Goal: Task Accomplishment & Management: Use online tool/utility

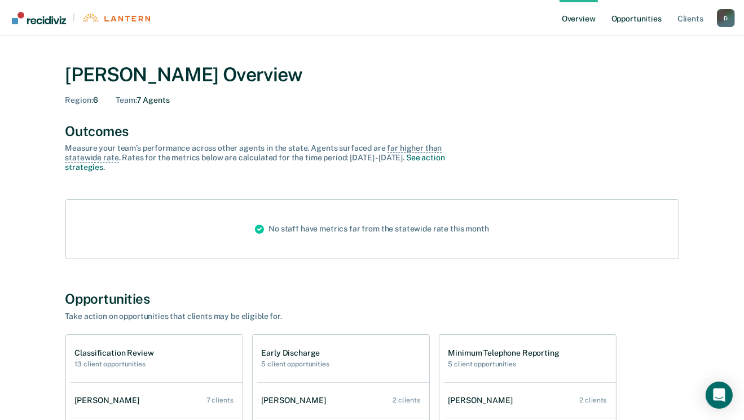
click at [620, 18] on link "Opportunities" at bounding box center [636, 18] width 55 height 36
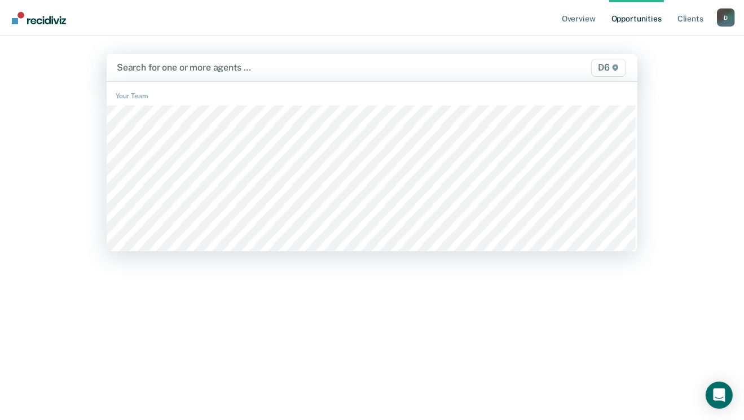
click at [183, 68] on div at bounding box center [295, 67] width 356 height 13
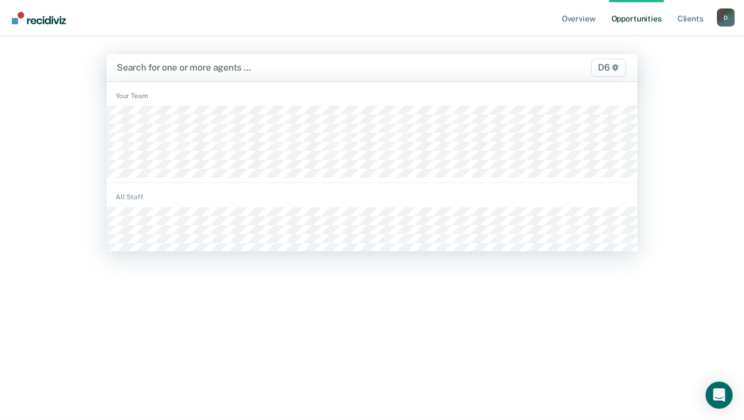
click at [183, 73] on div at bounding box center [295, 67] width 356 height 13
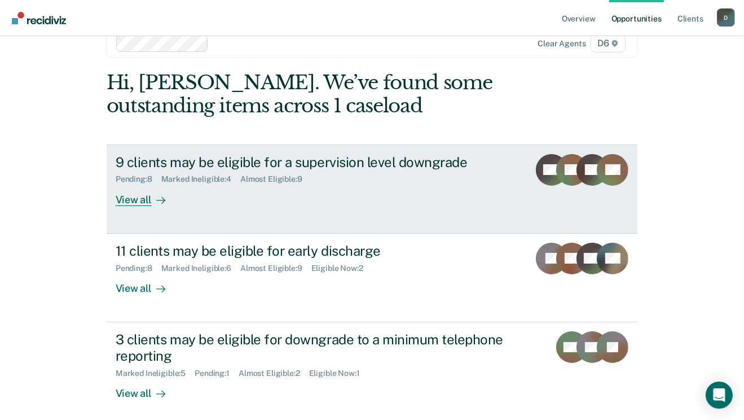
scroll to position [45, 0]
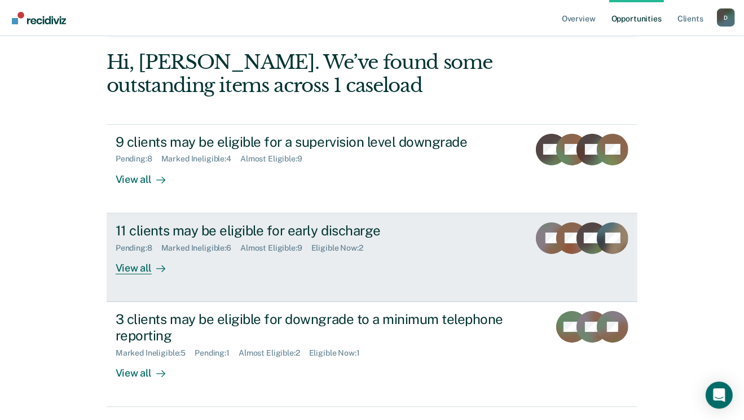
click at [131, 269] on div "View all" at bounding box center [147, 263] width 63 height 22
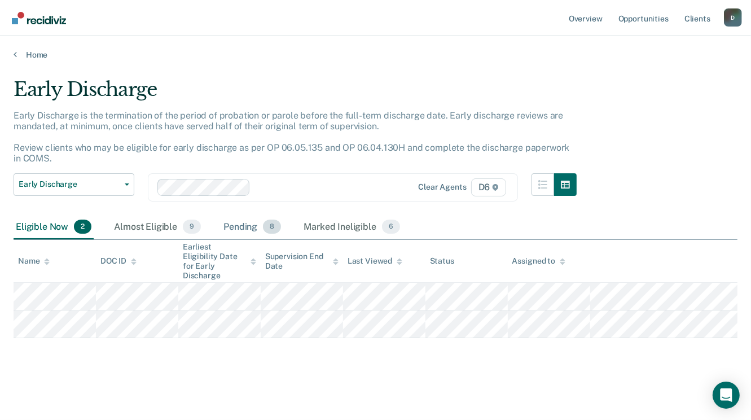
click at [223, 225] on div "Pending 8" at bounding box center [252, 227] width 62 height 25
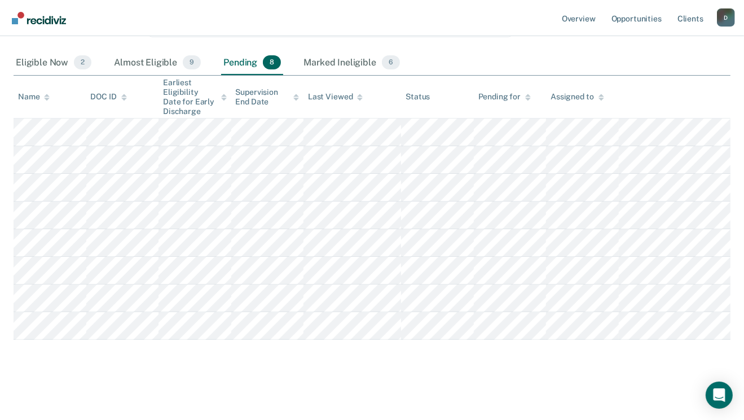
scroll to position [119, 0]
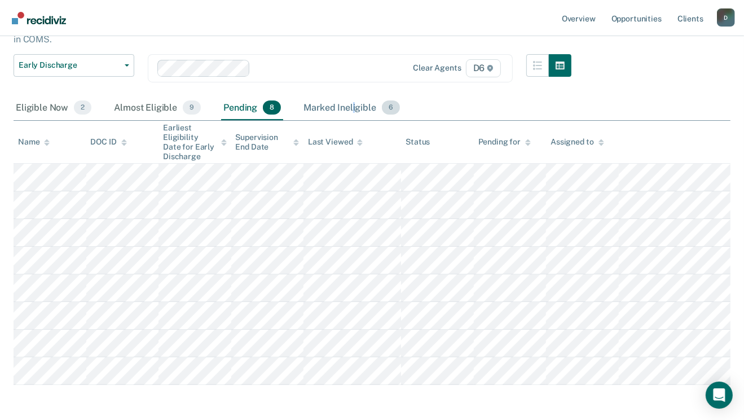
drag, startPoint x: 352, startPoint y: 108, endPoint x: 354, endPoint y: 102, distance: 7.1
click at [354, 103] on div "Marked Ineligible 6" at bounding box center [351, 108] width 101 height 25
click at [356, 106] on div "Marked Ineligible 6" at bounding box center [351, 108] width 101 height 25
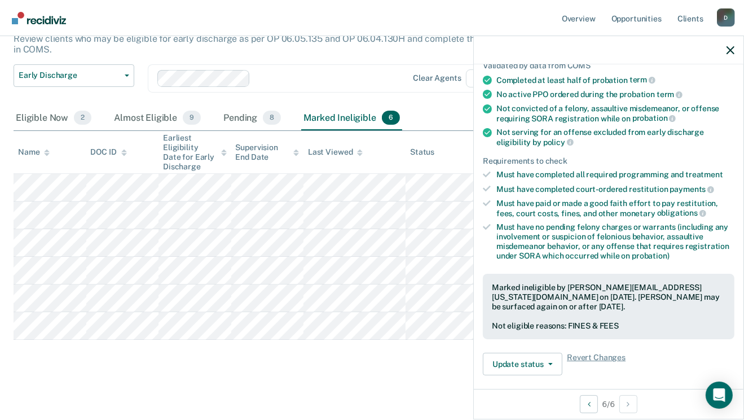
scroll to position [135, 0]
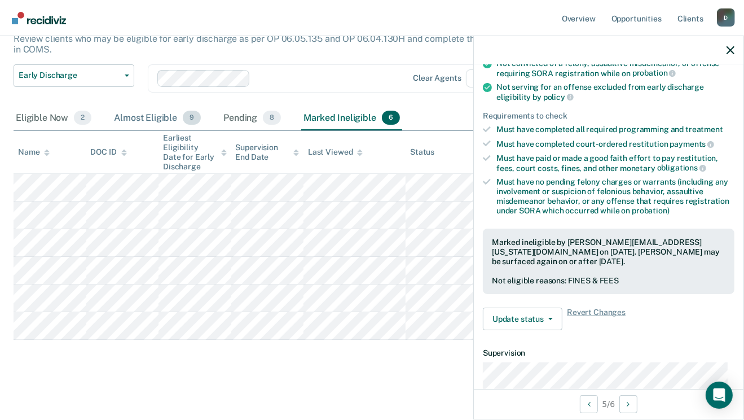
click at [161, 117] on div "Almost Eligible 9" at bounding box center [157, 118] width 91 height 25
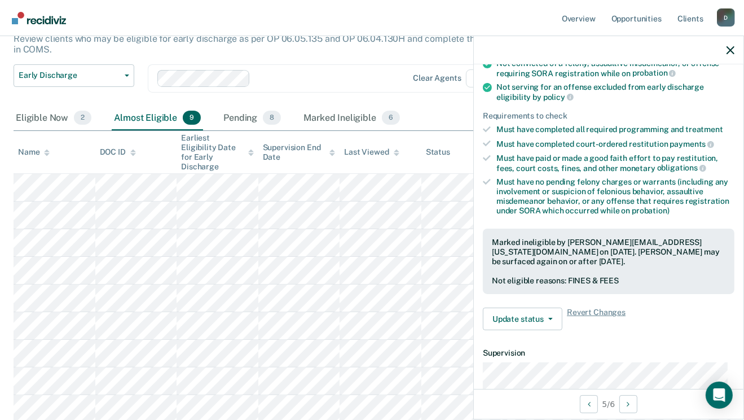
click at [127, 94] on div "Early Discharge Classification Review Early Discharge Minimum Telephone Reporti…" at bounding box center [74, 85] width 121 height 42
click at [730, 49] on icon "button" at bounding box center [730, 50] width 8 height 8
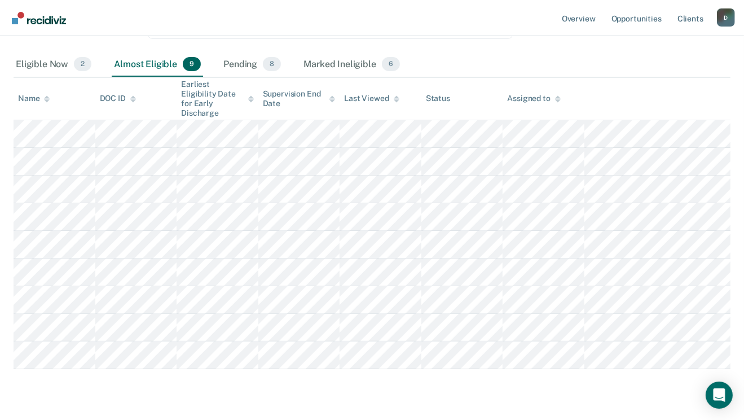
scroll to position [147, 0]
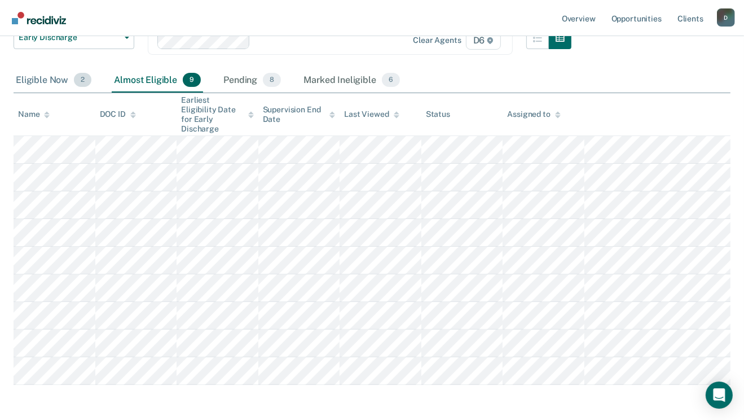
click at [32, 81] on div "Eligible Now 2" at bounding box center [54, 80] width 80 height 25
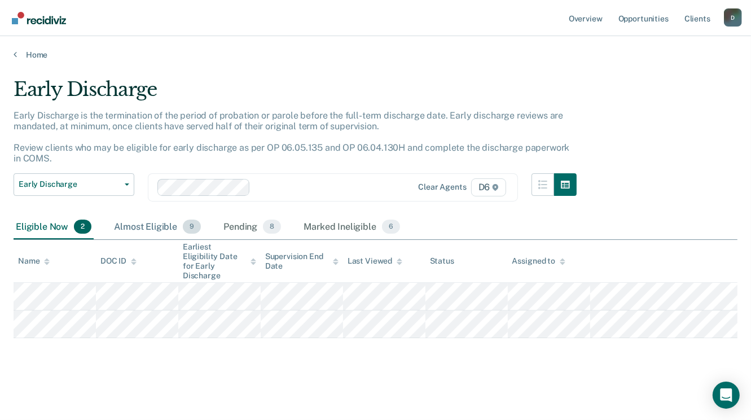
click at [139, 230] on div "Almost Eligible 9" at bounding box center [157, 227] width 91 height 25
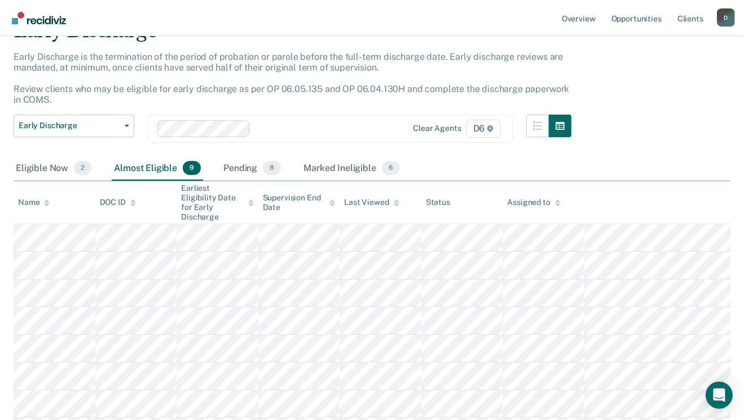
scroll to position [135, 0]
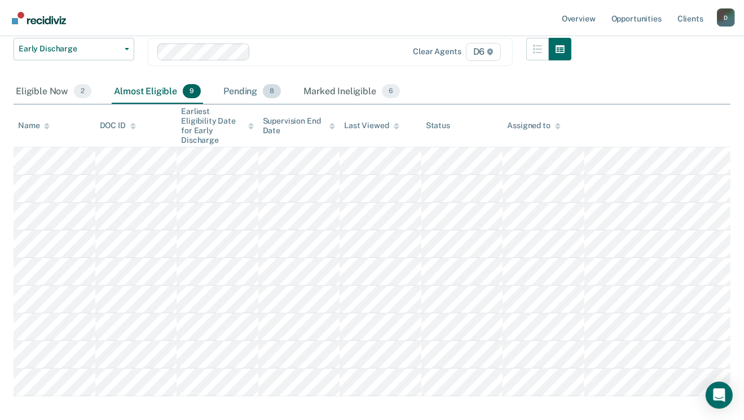
click at [228, 91] on div "Pending 8" at bounding box center [252, 92] width 62 height 25
